Goal: Information Seeking & Learning: Learn about a topic

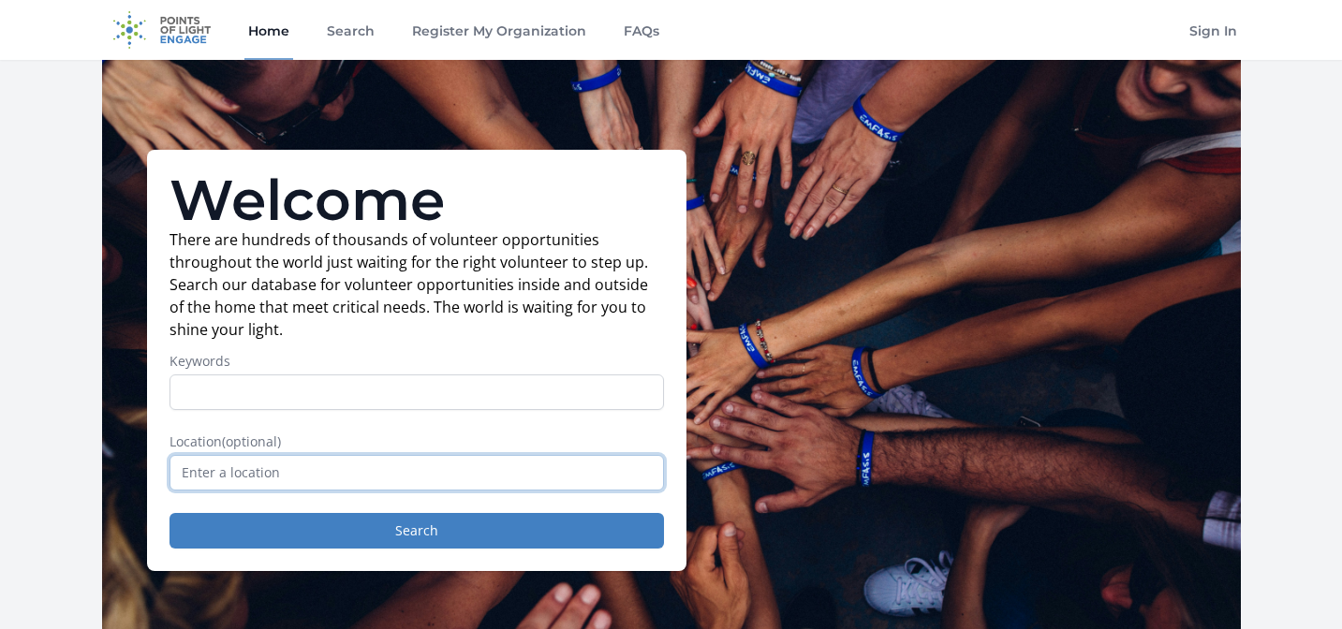
click at [316, 470] on input "text" at bounding box center [416, 473] width 494 height 36
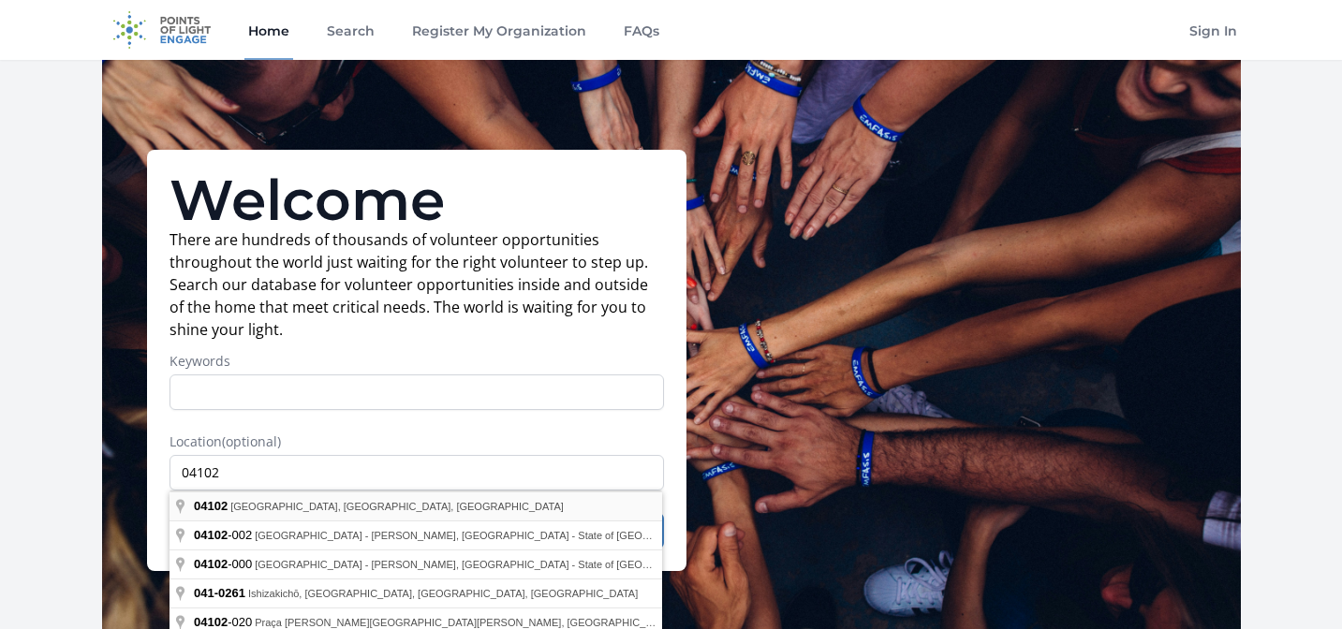
type input "Portland, ME 04102, USA"
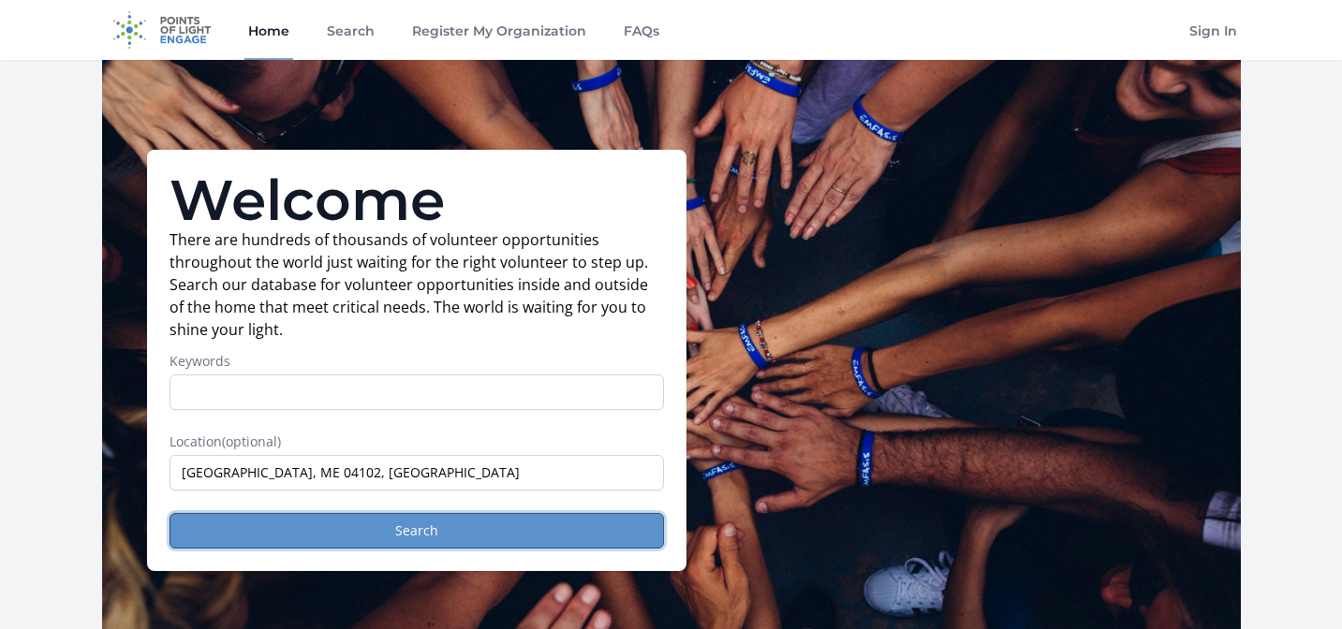
click at [347, 532] on button "Search" at bounding box center [416, 531] width 494 height 36
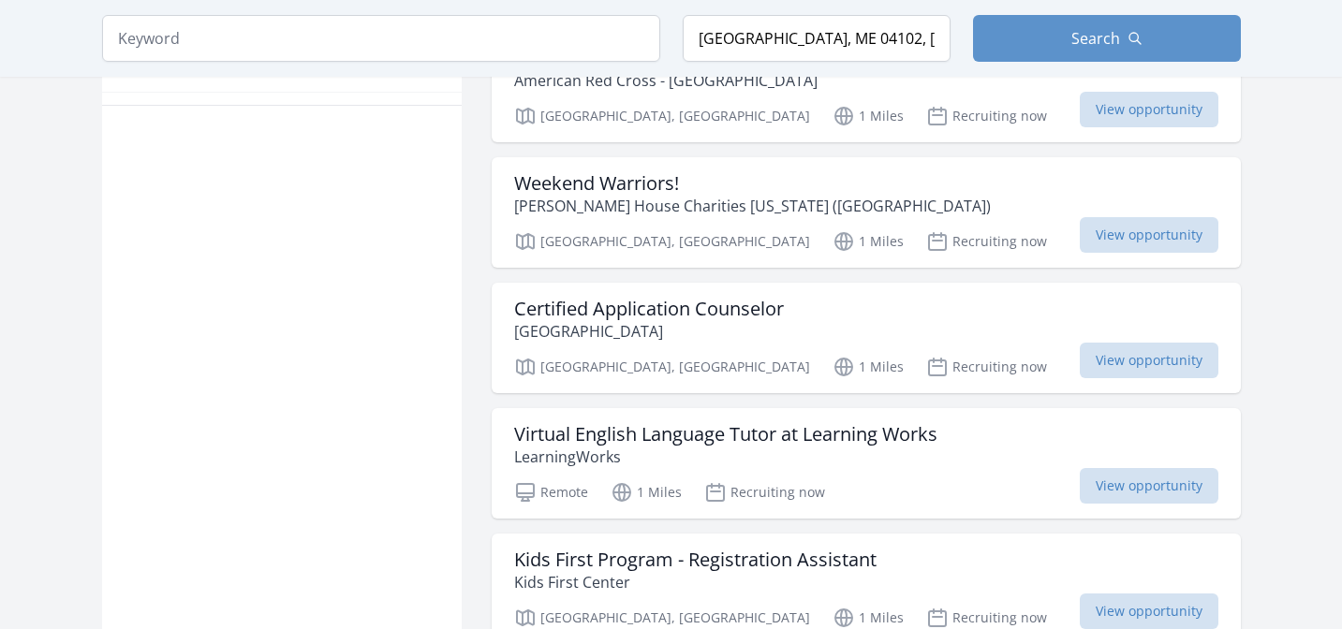
scroll to position [1271, 0]
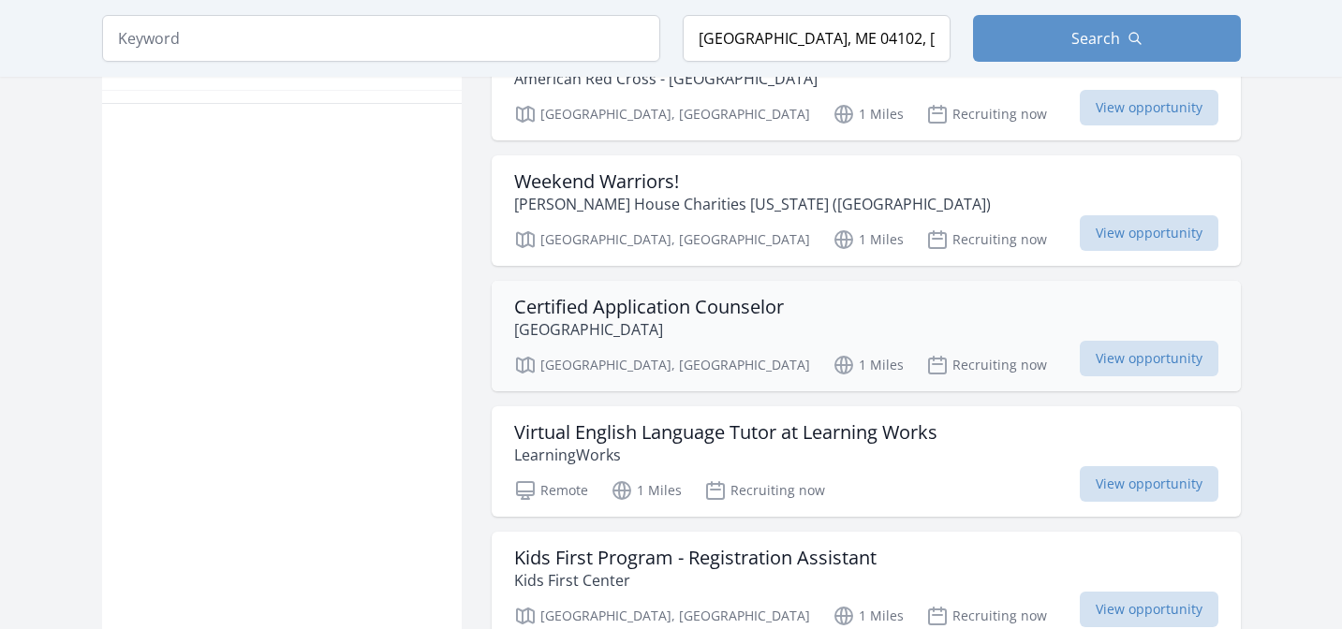
click at [673, 298] on h3 "Certified Application Counselor" at bounding box center [649, 307] width 270 height 22
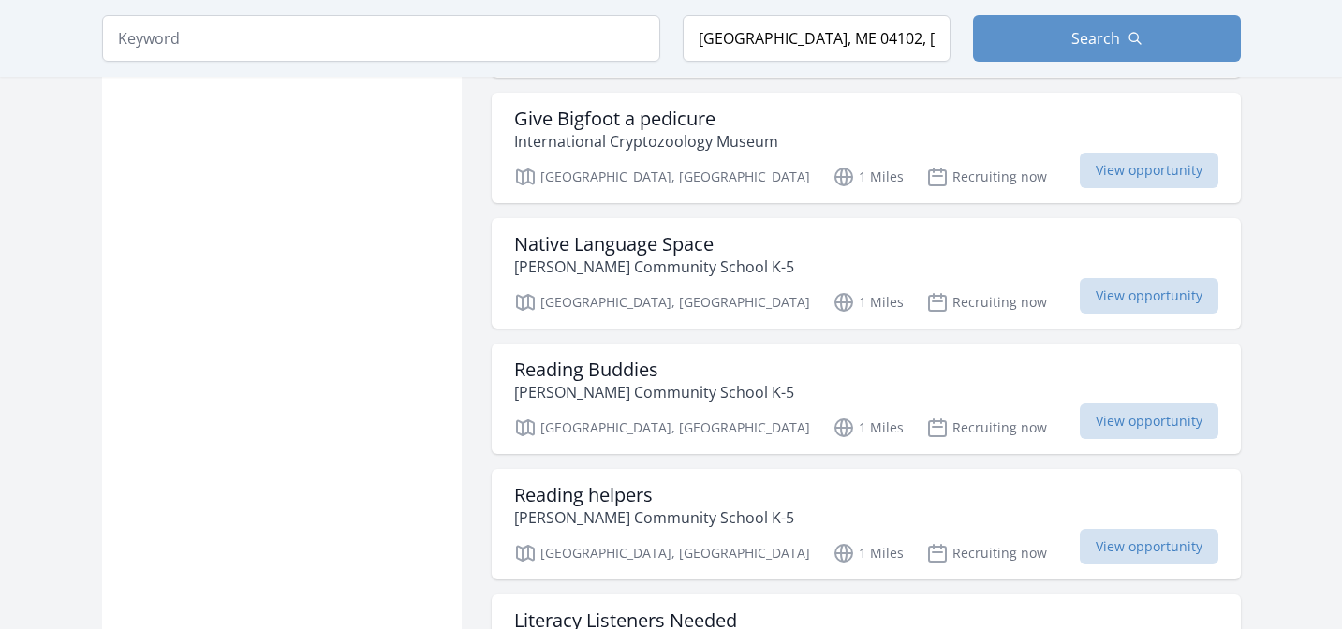
scroll to position [1963, 0]
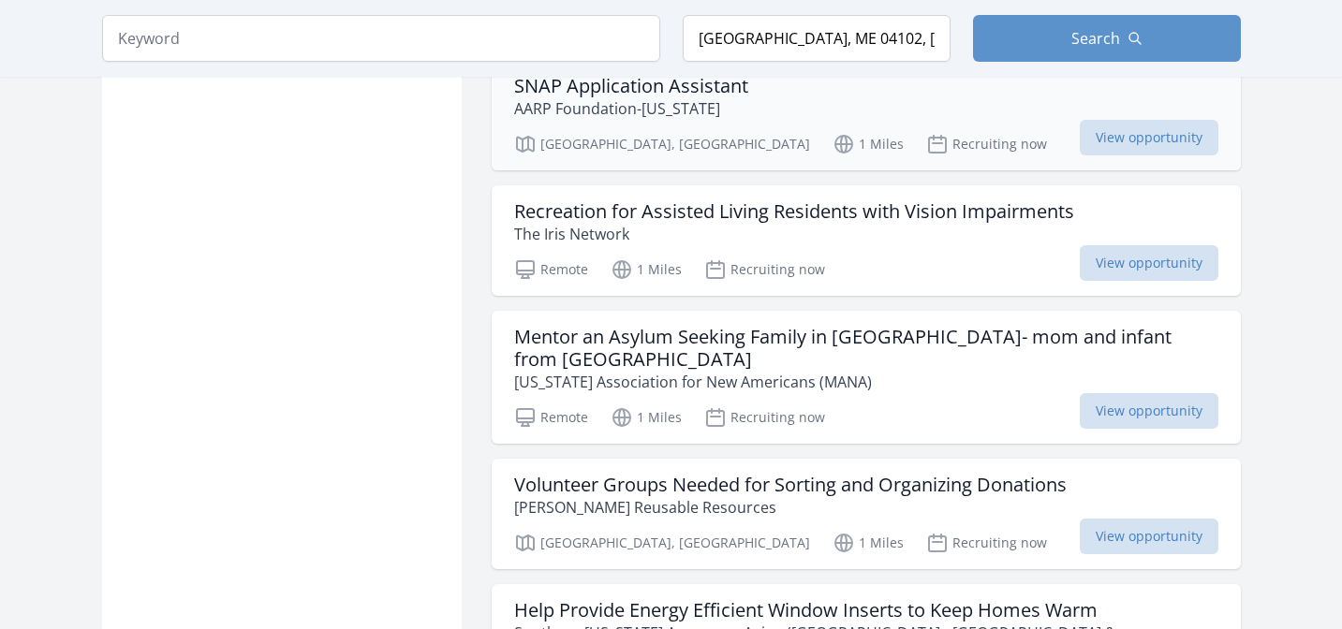
scroll to position [3797, 0]
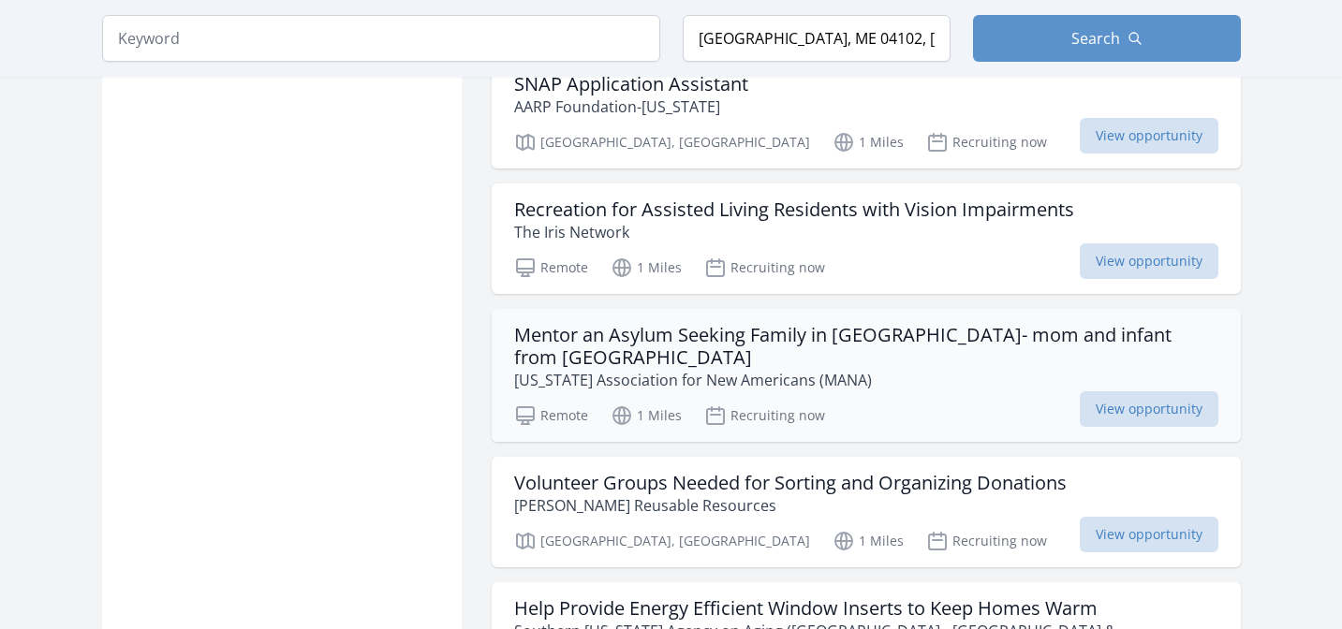
click at [797, 324] on h3 "Mentor an Asylum Seeking Family in Portland- mom and infant from Angola" at bounding box center [866, 346] width 704 height 45
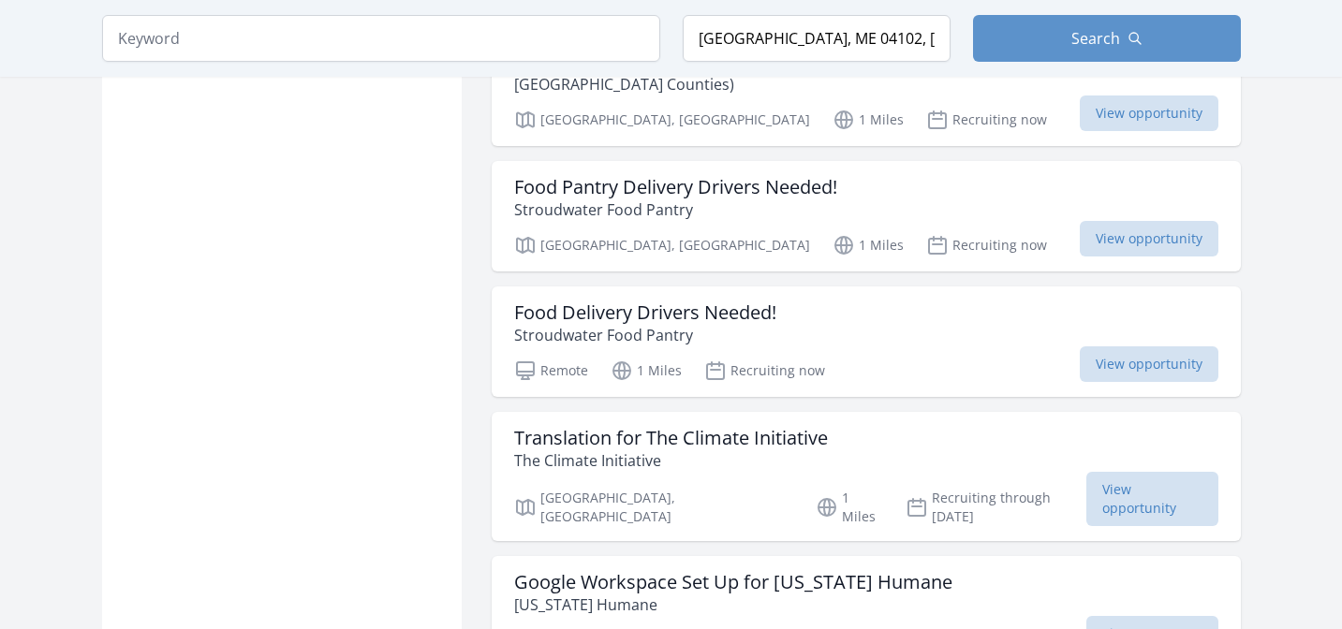
scroll to position [4669, 0]
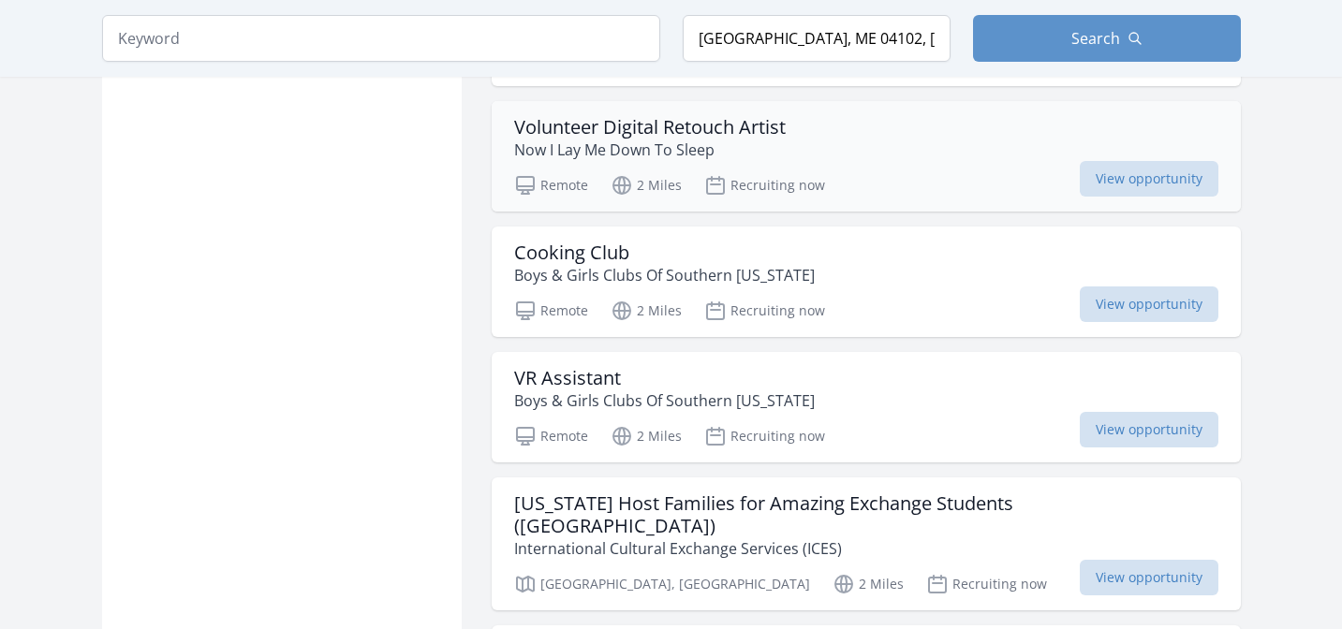
scroll to position [7349, 0]
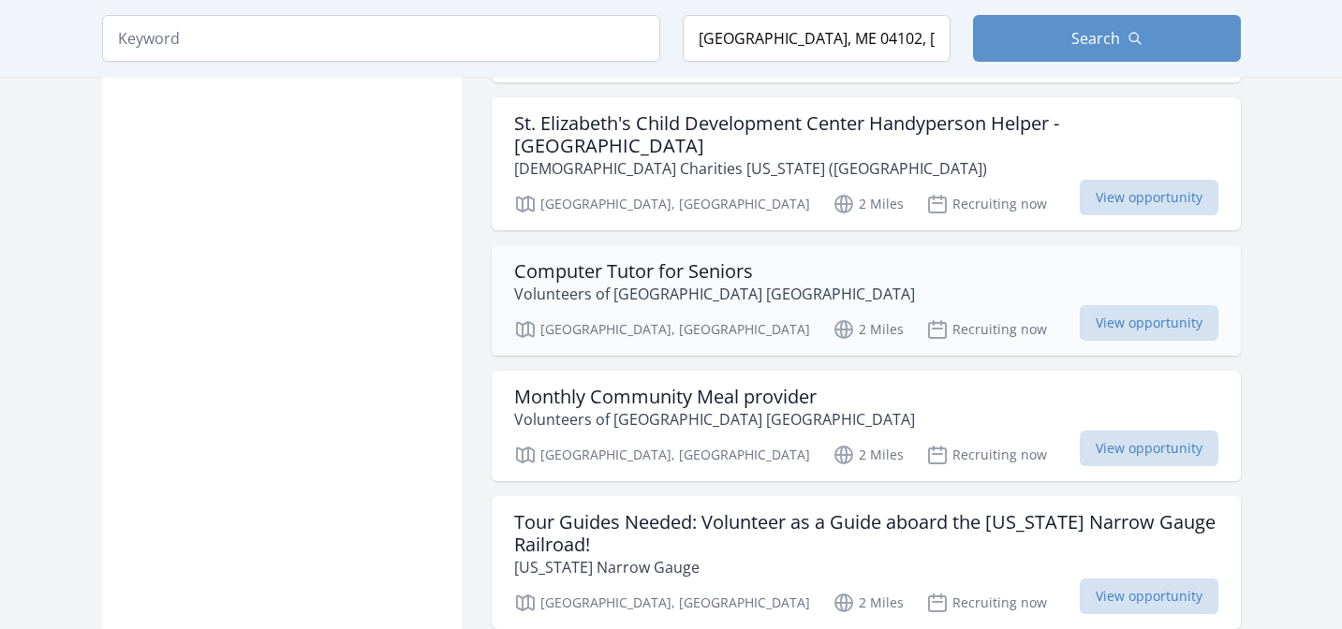
scroll to position [9524, 0]
click at [605, 407] on p "Volunteers of [GEOGRAPHIC_DATA] [GEOGRAPHIC_DATA]" at bounding box center [714, 418] width 401 height 22
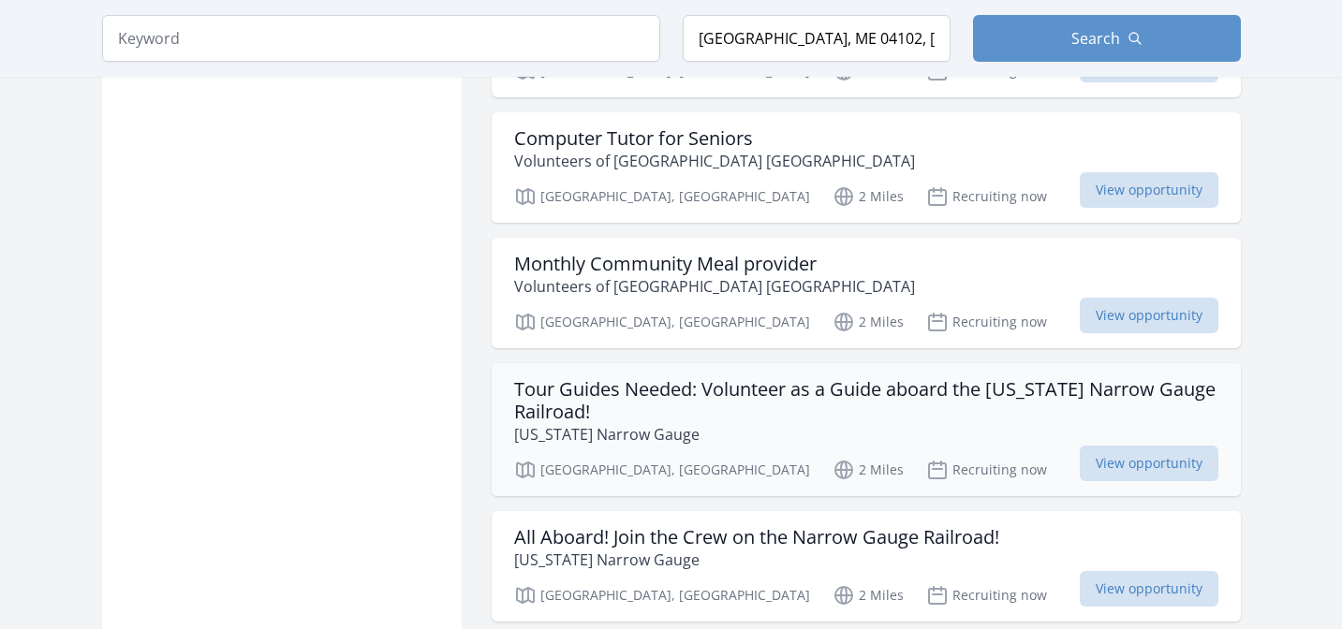
scroll to position [9686, 0]
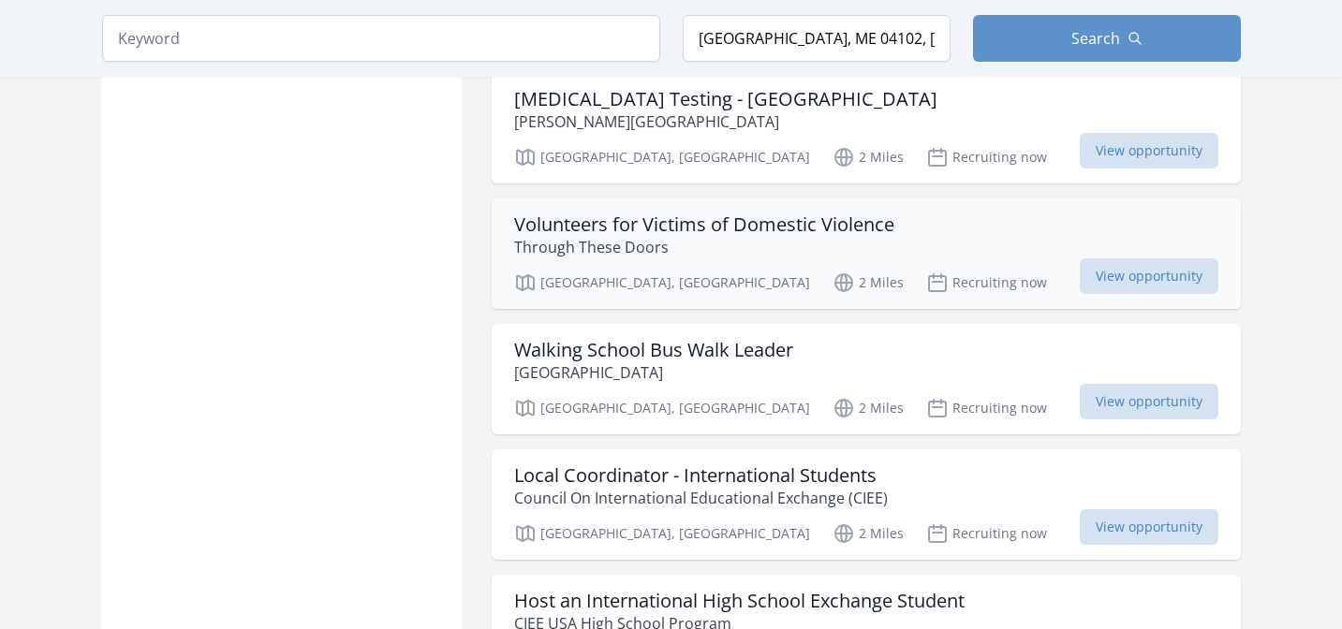
scroll to position [12375, 0]
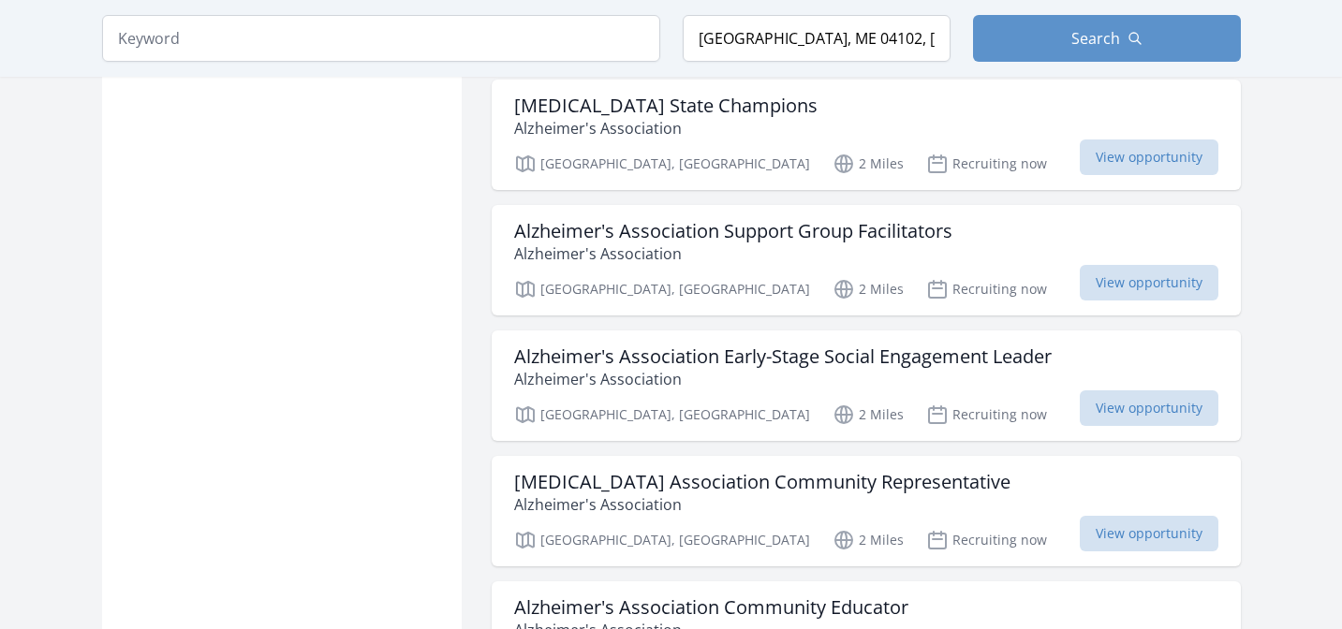
scroll to position [14648, 0]
click at [603, 598] on h3 "Alzheimer's Association Community Educator" at bounding box center [711, 609] width 394 height 22
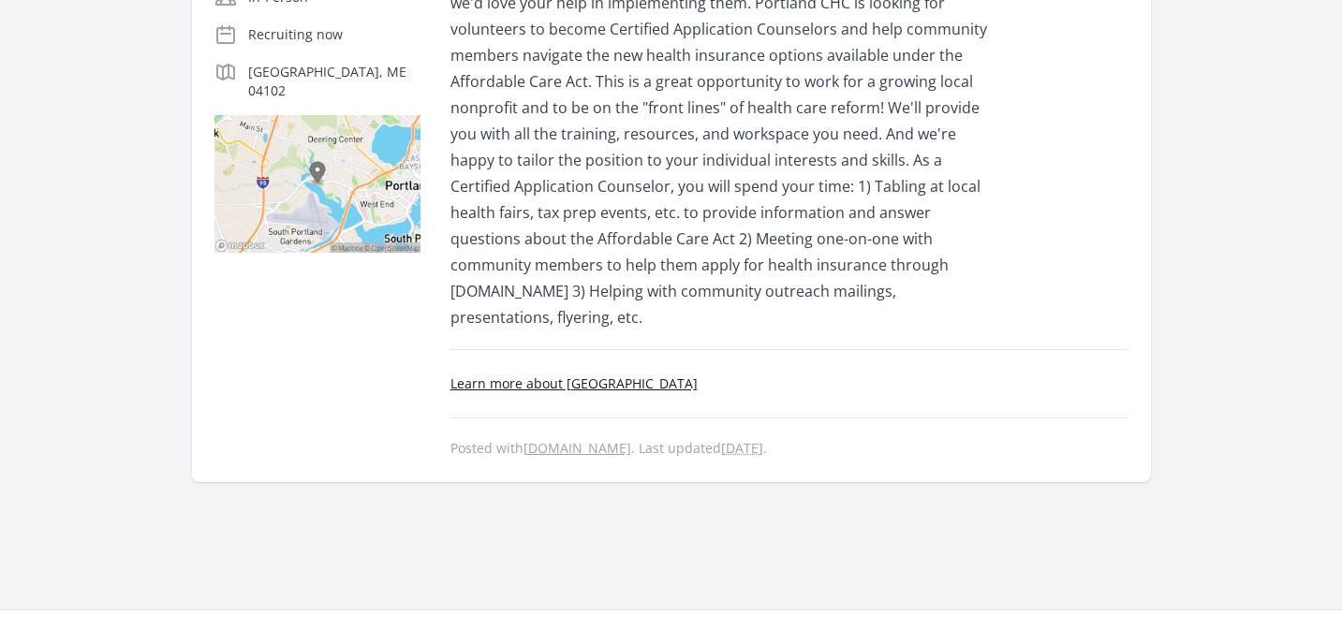
scroll to position [434, 0]
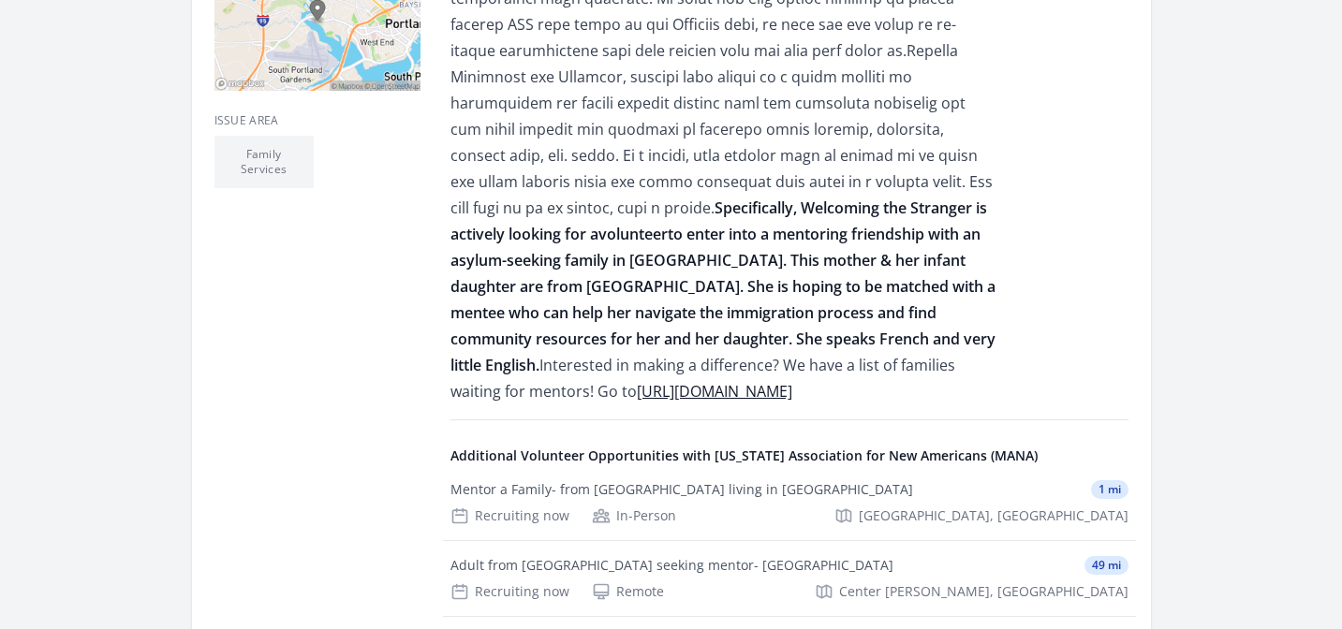
scroll to position [686, 0]
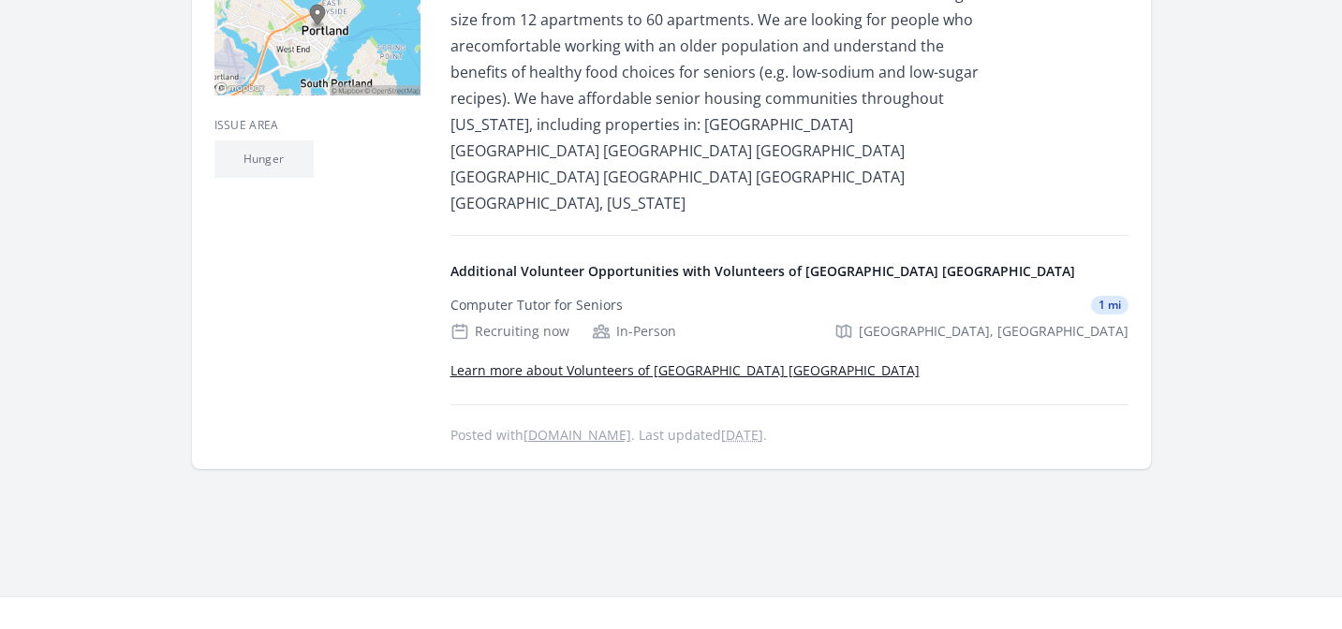
scroll to position [581, 0]
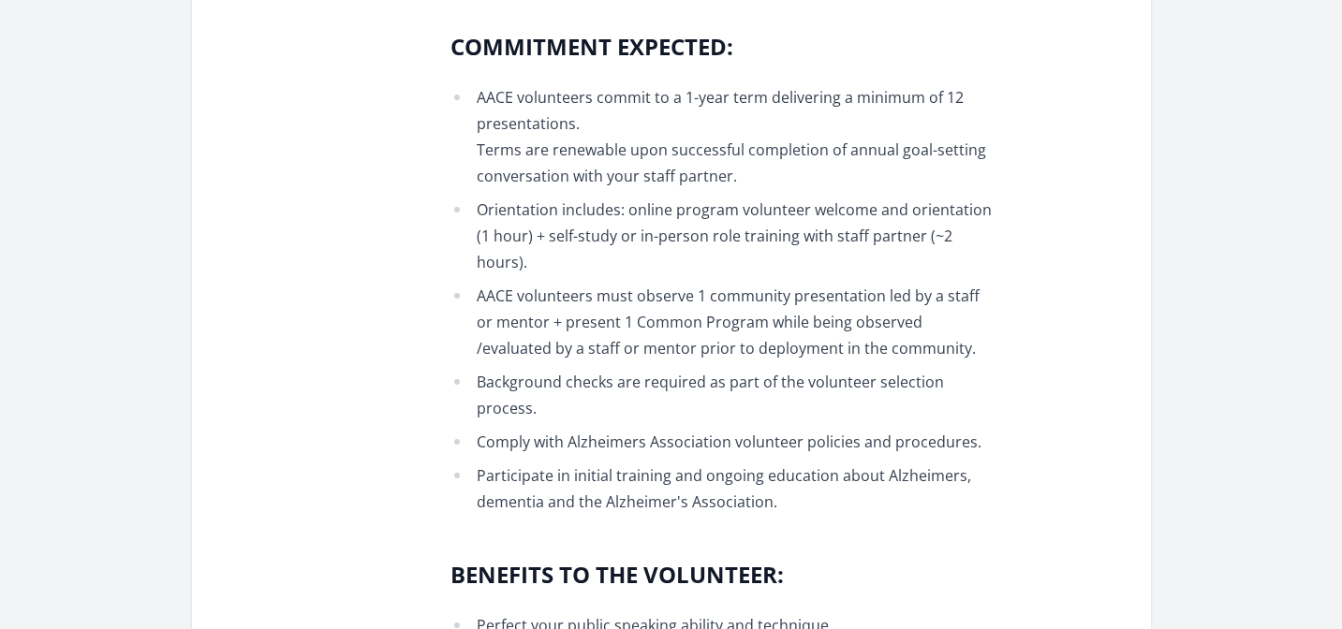
scroll to position [1624, 0]
